Goal: Information Seeking & Learning: Stay updated

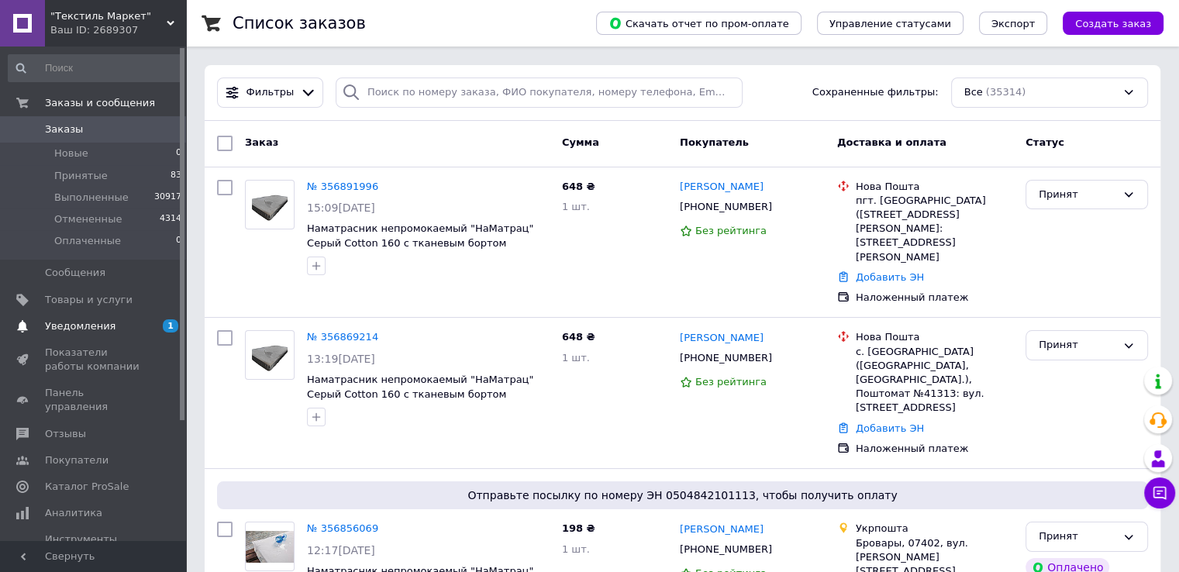
click at [89, 323] on span "Уведомления" at bounding box center [80, 326] width 71 height 14
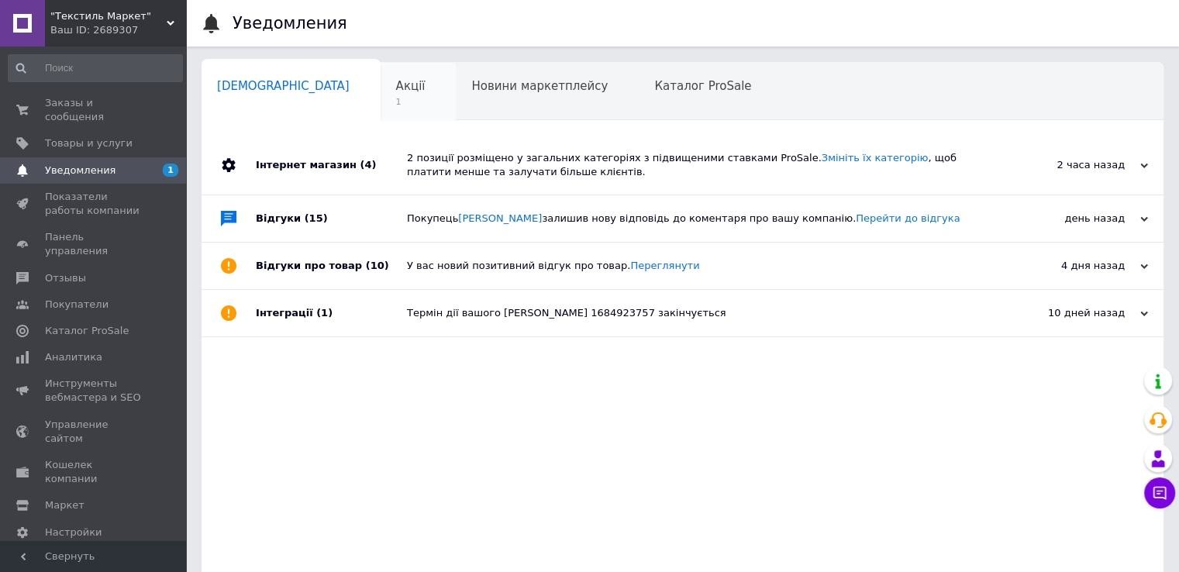
click at [396, 85] on span "Акції" at bounding box center [410, 86] width 29 height 14
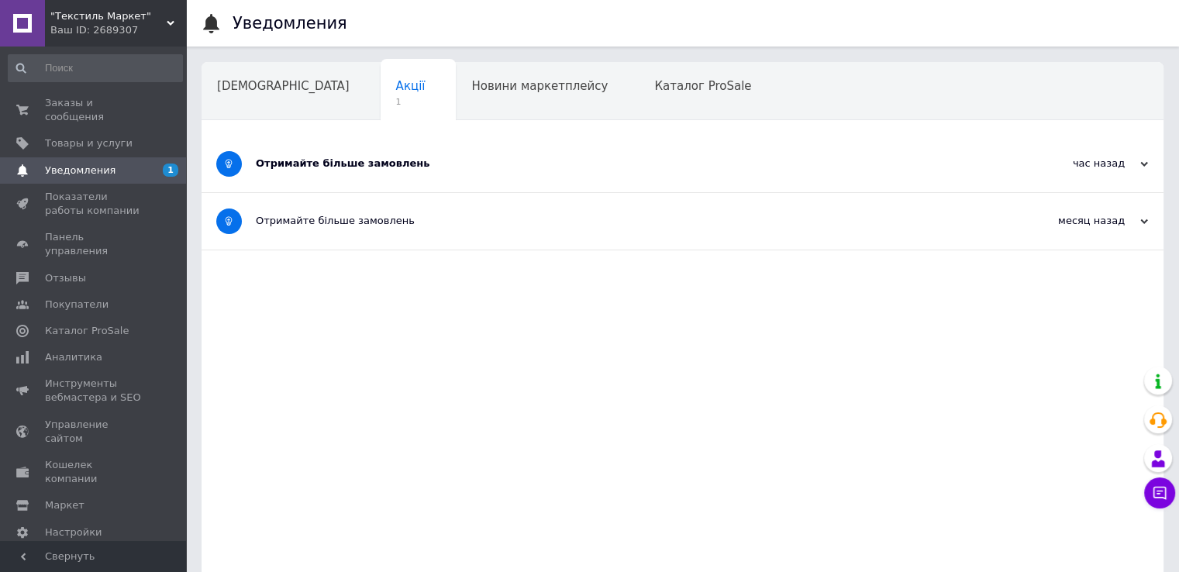
click at [357, 167] on div "Отримайте більше замовлень" at bounding box center [624, 164] width 737 height 14
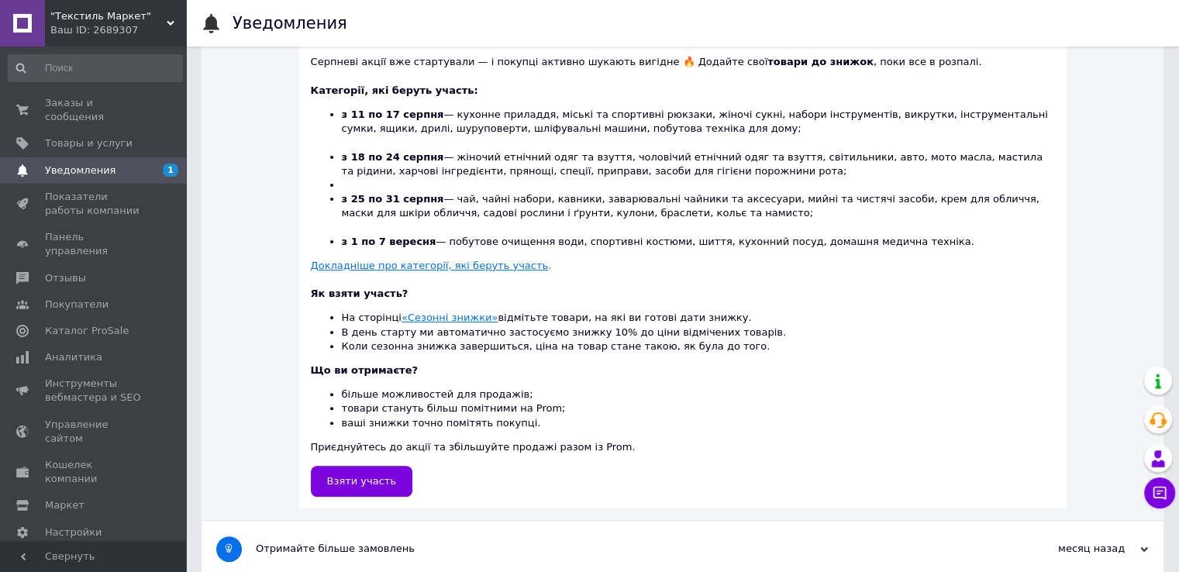
scroll to position [415, 0]
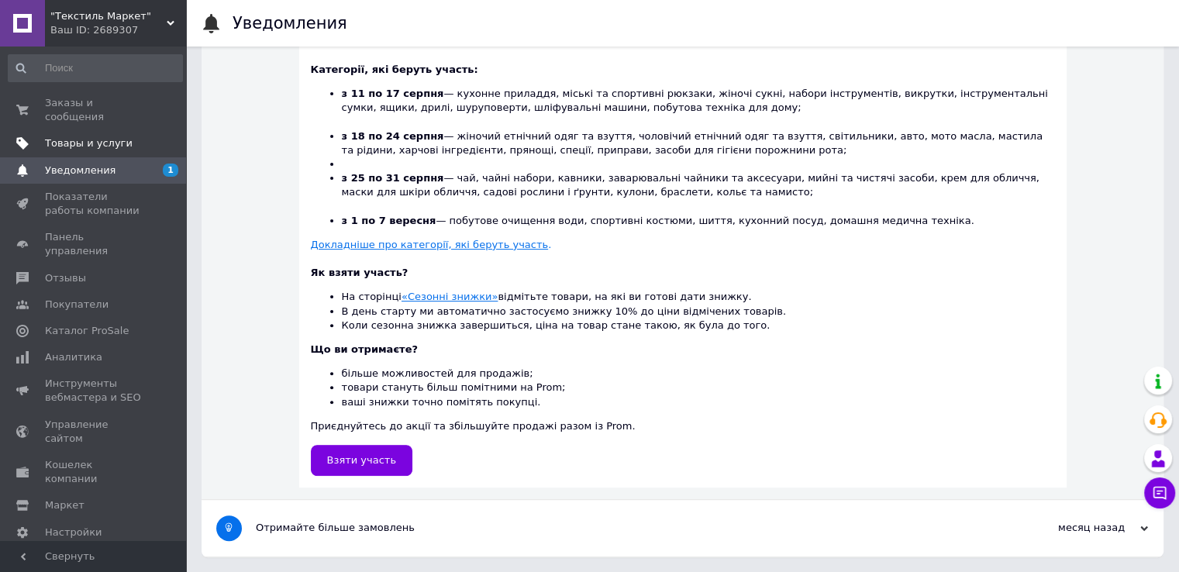
click at [94, 136] on span "Товары и услуги" at bounding box center [89, 143] width 88 height 14
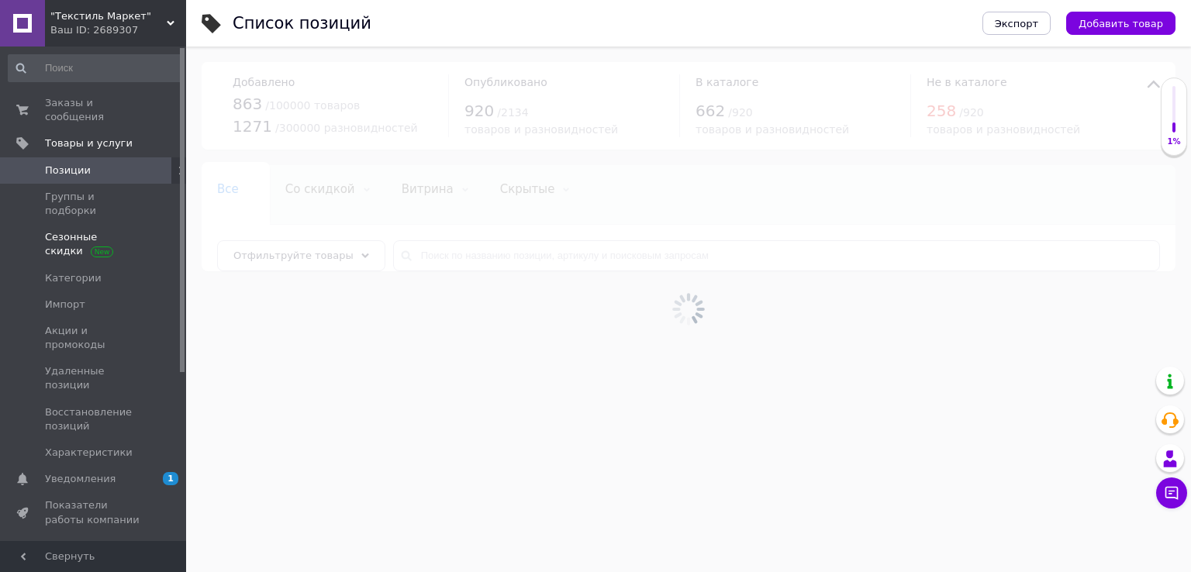
click at [64, 230] on span "Сезонные скидки" at bounding box center [94, 244] width 98 height 28
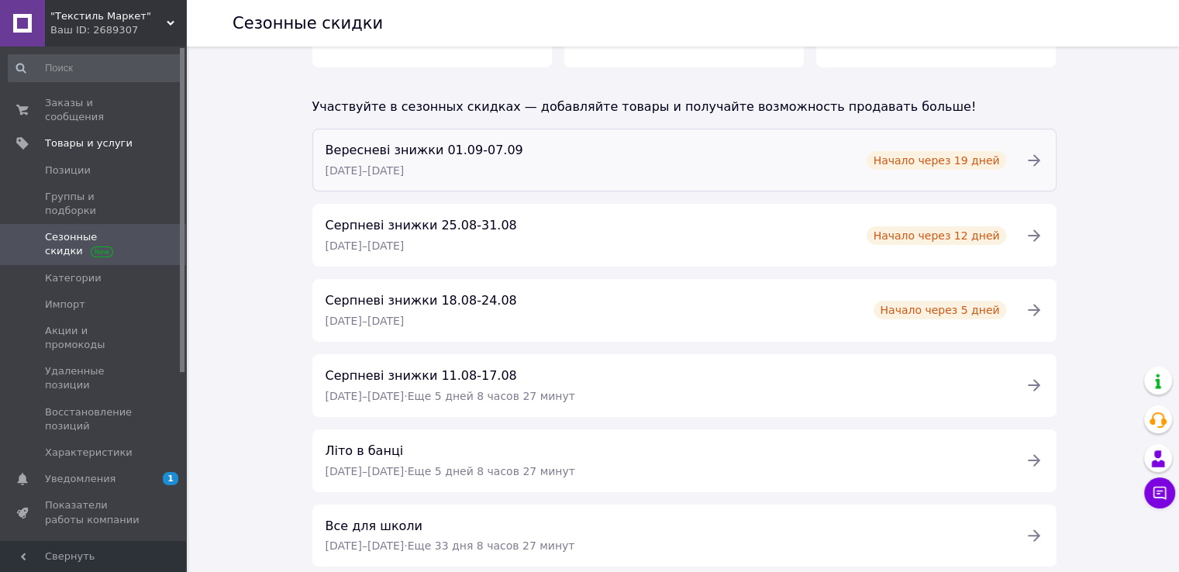
scroll to position [275, 0]
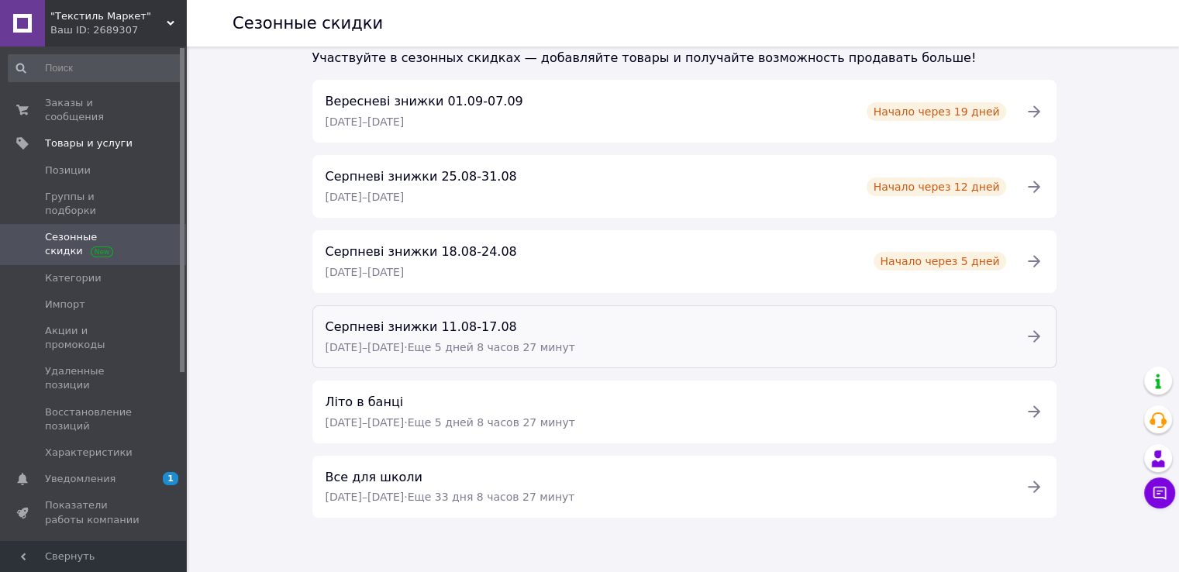
click at [636, 333] on div "Серпневі знижки 11.08-17.08 [DATE] – [DATE] · Еще 5 дней 8 часов 27 минут" at bounding box center [665, 337] width 699 height 40
